Goal: Task Accomplishment & Management: Use online tool/utility

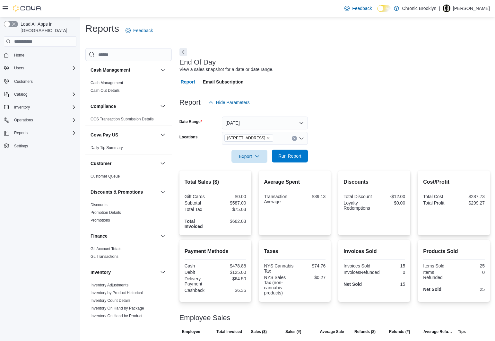
click at [294, 155] on span "Run Report" at bounding box center [289, 156] width 23 height 6
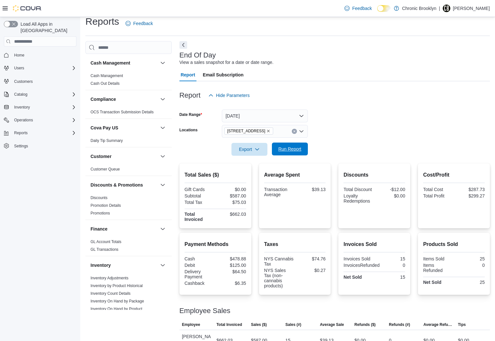
click at [292, 150] on span "Run Report" at bounding box center [289, 149] width 23 height 6
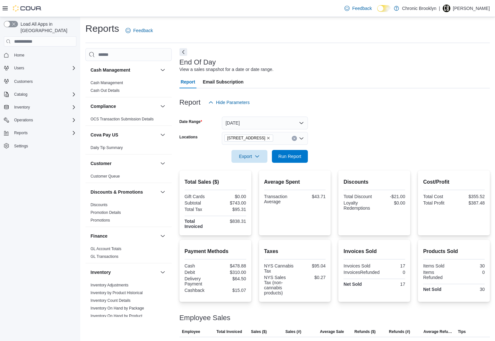
scroll to position [7, 0]
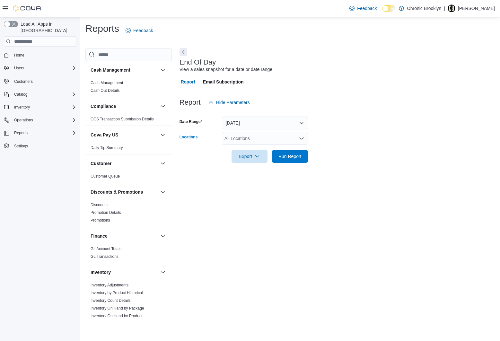
click at [255, 137] on div "All Locations" at bounding box center [265, 138] width 86 height 13
drag, startPoint x: 251, startPoint y: 147, endPoint x: 350, endPoint y: 120, distance: 102.1
click at [347, 121] on body "Feedback Dark Mode Chronic Brooklyn | Ned Farrell Load All Apps in New Hub Home…" at bounding box center [250, 170] width 500 height 341
drag, startPoint x: 250, startPoint y: 158, endPoint x: 281, endPoint y: 157, distance: 31.5
click at [250, 158] on span "[STREET_ADDRESS]" at bounding box center [258, 158] width 44 height 6
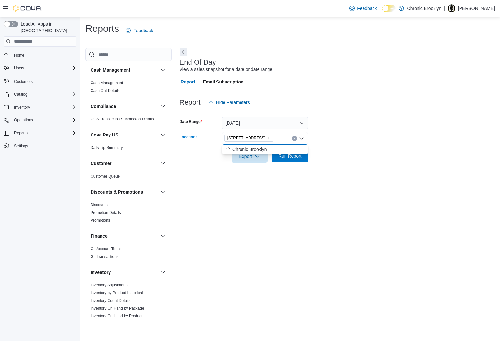
drag, startPoint x: 324, startPoint y: 154, endPoint x: 290, endPoint y: 159, distance: 33.7
click at [317, 155] on form "Date Range Today Locations 483 3rd Ave Combo box. Selected. 483 3rd Ave. Press …" at bounding box center [336, 136] width 315 height 54
click at [288, 156] on span "Run Report" at bounding box center [289, 156] width 23 height 6
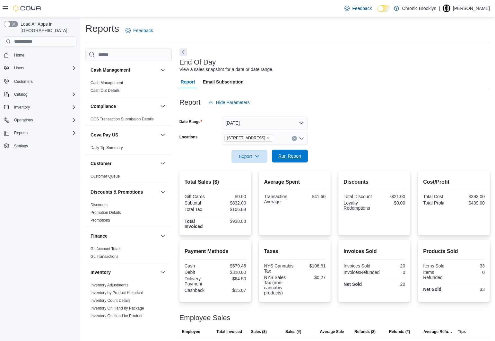
click at [293, 155] on span "Run Report" at bounding box center [289, 156] width 23 height 6
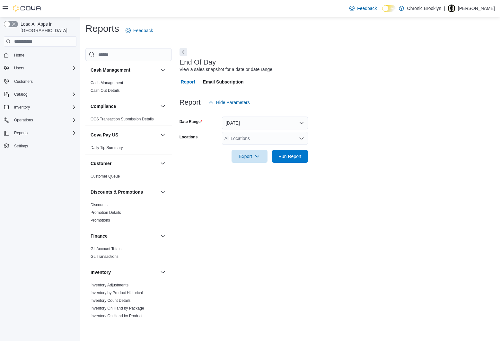
click at [243, 136] on div "All Locations" at bounding box center [265, 138] width 86 height 13
drag, startPoint x: 245, startPoint y: 158, endPoint x: 262, endPoint y: 158, distance: 17.0
click at [246, 158] on span "[STREET_ADDRESS]" at bounding box center [258, 158] width 44 height 6
drag, startPoint x: 324, startPoint y: 149, endPoint x: 291, endPoint y: 160, distance: 34.6
click at [324, 149] on div at bounding box center [336, 147] width 315 height 5
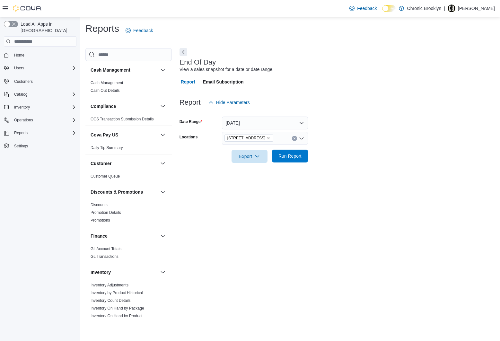
click at [292, 154] on span "Run Report" at bounding box center [289, 156] width 23 height 6
click at [252, 137] on div "All Locations" at bounding box center [265, 138] width 86 height 13
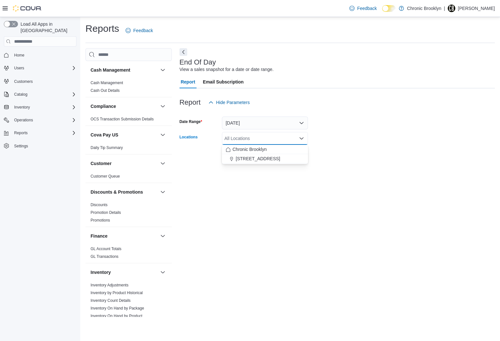
drag, startPoint x: 245, startPoint y: 159, endPoint x: 356, endPoint y: 138, distance: 112.8
click at [245, 159] on span "[STREET_ADDRESS]" at bounding box center [258, 158] width 44 height 6
click at [358, 135] on form "Date Range [DATE] Locations [STREET_ADDRESS] Selected. [STREET_ADDRESS] Press B…" at bounding box center [336, 136] width 315 height 54
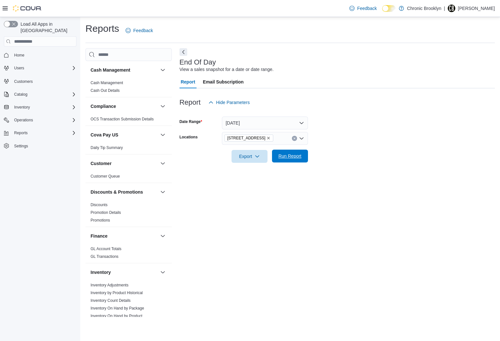
click at [293, 160] on span "Run Report" at bounding box center [290, 156] width 28 height 13
click at [260, 142] on div "All Locations" at bounding box center [265, 138] width 86 height 13
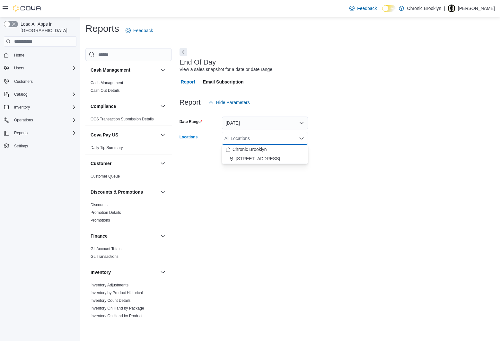
drag, startPoint x: 250, startPoint y: 160, endPoint x: 334, endPoint y: 151, distance: 83.7
click at [250, 160] on span "[STREET_ADDRESS]" at bounding box center [258, 158] width 44 height 6
drag, startPoint x: 363, startPoint y: 138, endPoint x: 326, endPoint y: 151, distance: 39.8
click at [363, 138] on form "Date Range Today Locations 483 3rd Ave Combo box. Selected. 483 3rd Ave. Press …" at bounding box center [336, 136] width 315 height 54
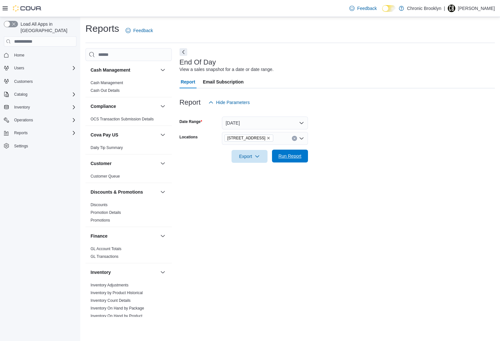
click at [294, 160] on span "Run Report" at bounding box center [290, 156] width 28 height 13
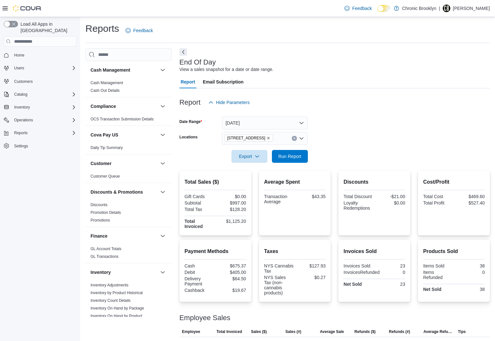
click at [473, 10] on p "[PERSON_NAME]" at bounding box center [471, 8] width 37 height 8
click at [450, 61] on span "Sign Out" at bounding box center [448, 64] width 17 height 6
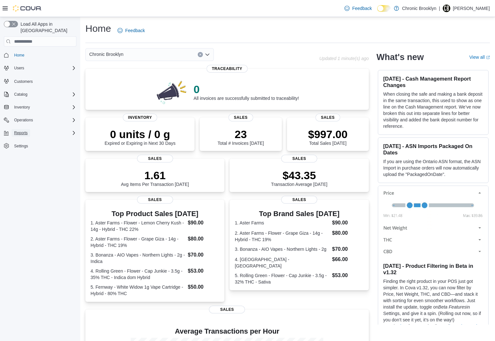
click at [15, 130] on span "Reports" at bounding box center [20, 132] width 13 height 5
click at [18, 175] on span "Reports" at bounding box center [18, 177] width 13 height 5
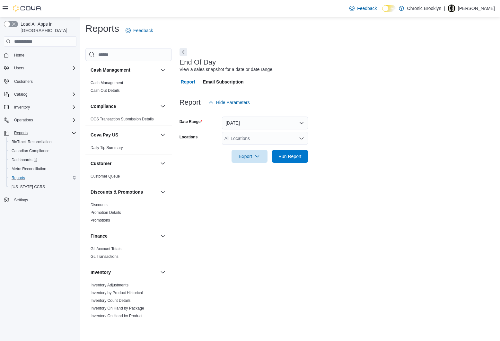
click at [250, 139] on div "All Locations" at bounding box center [265, 138] width 86 height 13
drag, startPoint x: 247, startPoint y: 157, endPoint x: 286, endPoint y: 141, distance: 42.3
click at [248, 155] on button "483 3rd Ave" at bounding box center [265, 158] width 86 height 9
click at [360, 112] on div at bounding box center [336, 113] width 315 height 8
click at [300, 160] on span "Run Report" at bounding box center [290, 156] width 28 height 13
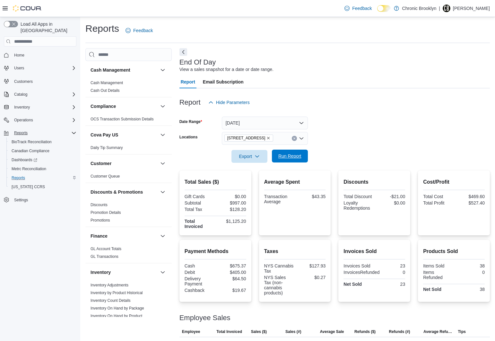
click at [288, 156] on span "Run Report" at bounding box center [289, 156] width 23 height 6
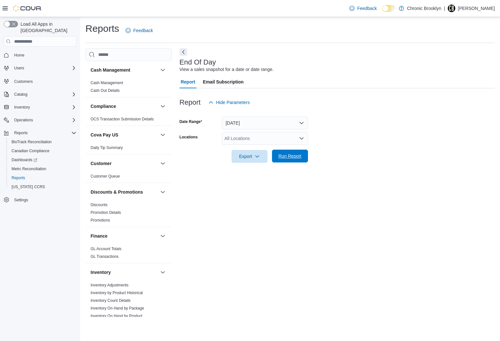
click at [291, 157] on span "Run Report" at bounding box center [289, 156] width 23 height 6
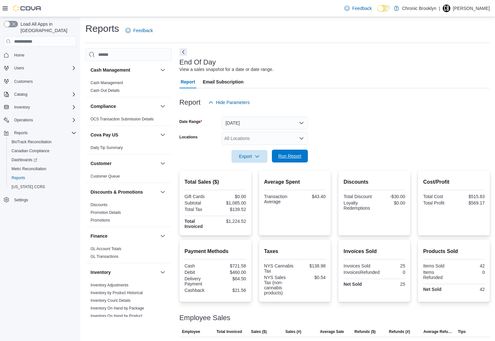
click at [292, 156] on span "Run Report" at bounding box center [289, 156] width 23 height 6
drag, startPoint x: 281, startPoint y: 139, endPoint x: 277, endPoint y: 143, distance: 5.0
click at [281, 139] on div "All Locations" at bounding box center [265, 138] width 86 height 13
drag, startPoint x: 253, startPoint y: 159, endPoint x: 351, endPoint y: 147, distance: 98.3
click at [253, 159] on span "[STREET_ADDRESS]" at bounding box center [258, 158] width 44 height 6
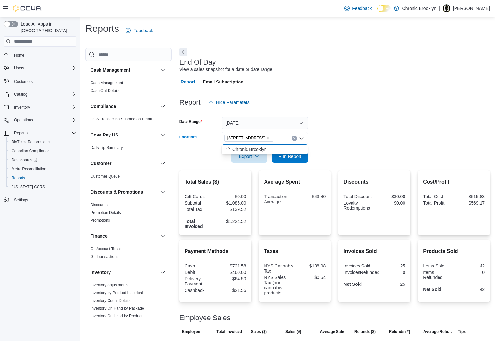
drag, startPoint x: 356, startPoint y: 143, endPoint x: 339, endPoint y: 148, distance: 17.7
click at [355, 143] on form "Date Range Today Locations 483 3rd Ave Combo box. Selected. 483 3rd Ave. Press …" at bounding box center [334, 136] width 310 height 54
click at [297, 153] on span "Run Report" at bounding box center [290, 156] width 28 height 13
click at [290, 157] on span "Run Report" at bounding box center [289, 156] width 23 height 6
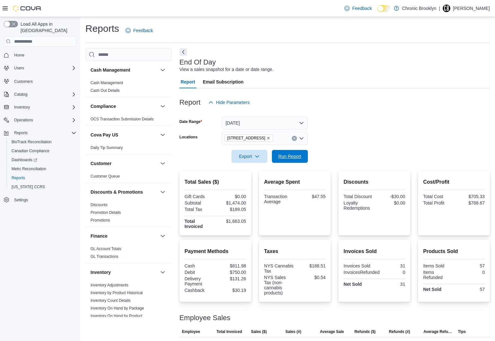
drag, startPoint x: 293, startPoint y: 157, endPoint x: 369, endPoint y: 90, distance: 101.7
click at [293, 157] on span "Run Report" at bounding box center [289, 156] width 23 height 6
click at [298, 153] on span "Run Report" at bounding box center [290, 156] width 28 height 13
click at [291, 154] on span "Run Report" at bounding box center [289, 156] width 23 height 6
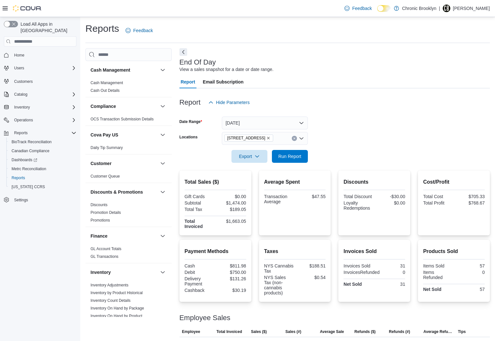
scroll to position [20, 0]
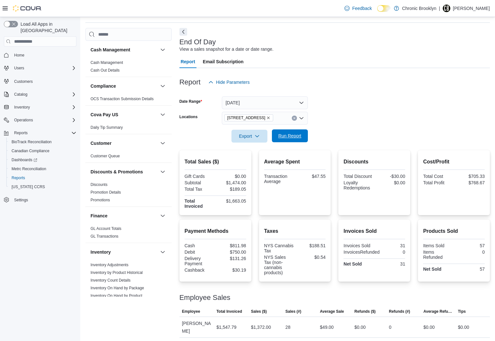
click at [296, 135] on span "Run Report" at bounding box center [289, 136] width 23 height 6
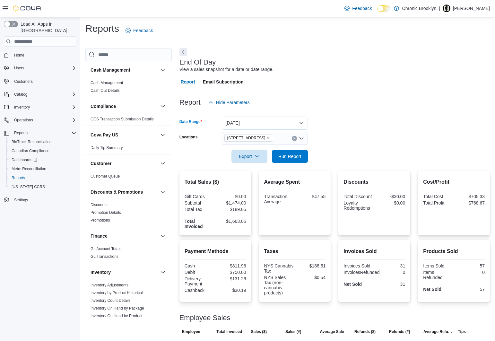
click at [253, 122] on button "[DATE]" at bounding box center [265, 123] width 86 height 13
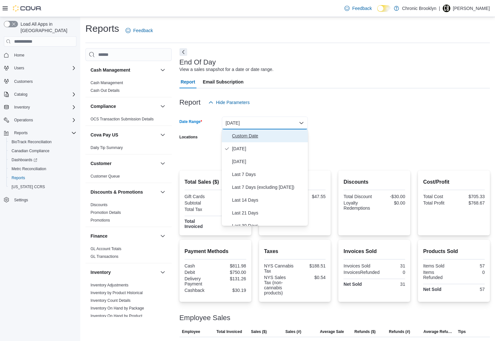
click at [247, 134] on span "Custom Date" at bounding box center [268, 136] width 73 height 8
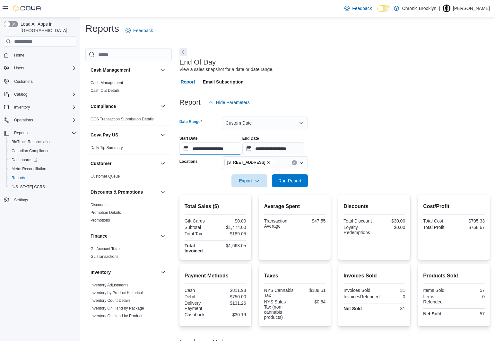
click at [222, 147] on input "**********" at bounding box center [210, 148] width 62 height 13
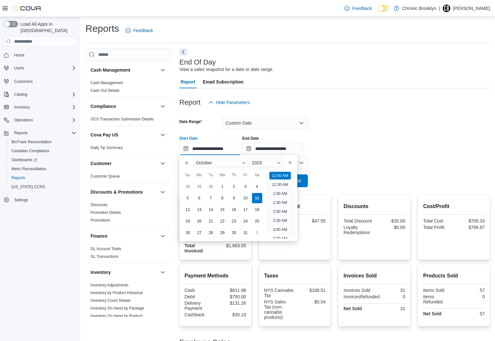
scroll to position [20, 0]
click at [234, 197] on div "9" at bounding box center [233, 197] width 11 height 11
type input "**********"
drag, startPoint x: 353, startPoint y: 154, endPoint x: 307, endPoint y: 185, distance: 55.4
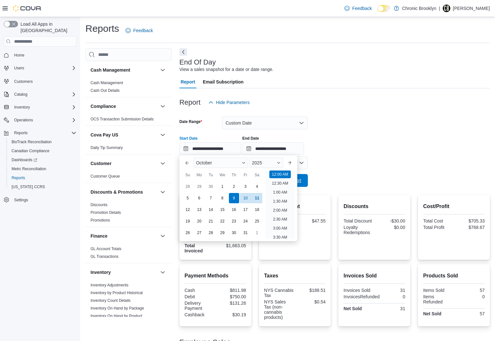
click at [353, 154] on div "**********" at bounding box center [334, 143] width 310 height 24
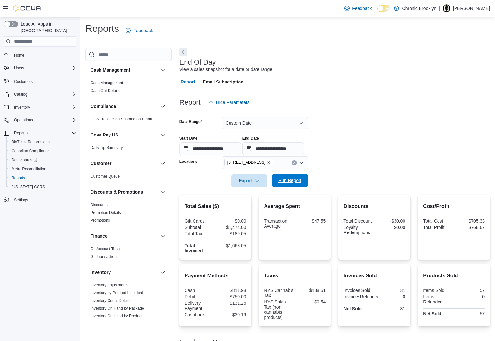
click at [294, 180] on span "Run Report" at bounding box center [289, 180] width 23 height 6
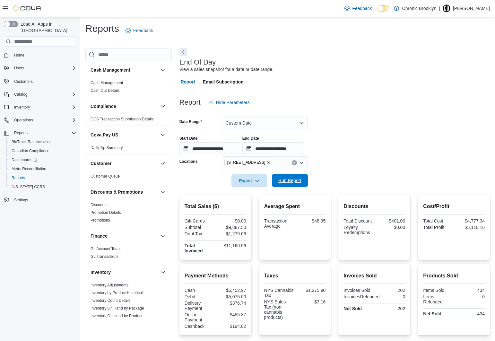
click at [294, 179] on span "Run Report" at bounding box center [289, 180] width 23 height 6
click at [247, 124] on button "Custom Date" at bounding box center [265, 123] width 86 height 13
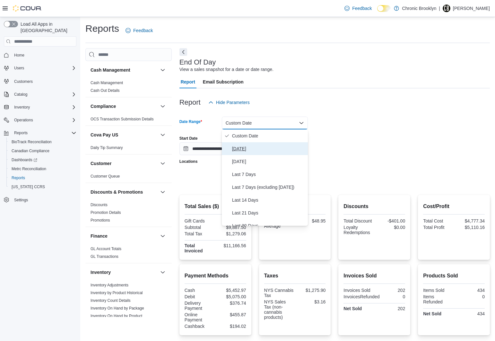
click at [241, 151] on span "[DATE]" at bounding box center [268, 149] width 73 height 8
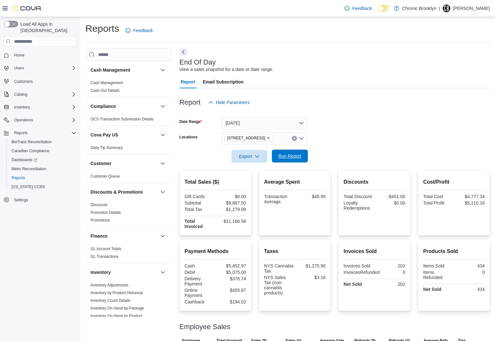
click at [292, 156] on span "Run Report" at bounding box center [289, 156] width 23 height 6
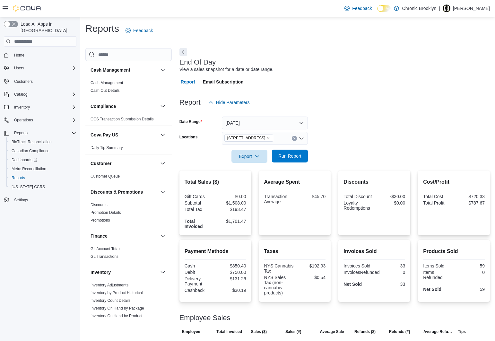
click at [293, 158] on span "Run Report" at bounding box center [289, 156] width 23 height 6
